Goal: Transaction & Acquisition: Purchase product/service

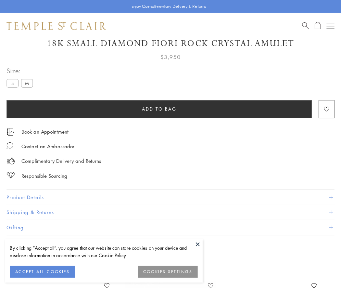
scroll to position [28, 0]
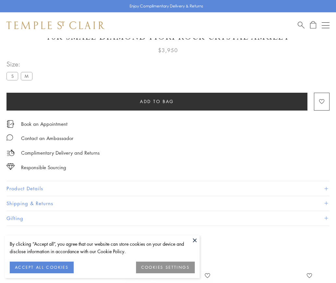
click at [157, 101] on span "Add to bag" at bounding box center [157, 101] width 34 height 7
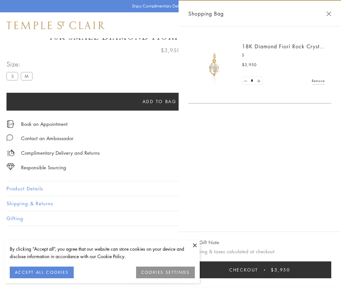
click at [260, 270] on button "Checkout $3,950" at bounding box center [259, 270] width 143 height 17
